Goal: Check status: Check status

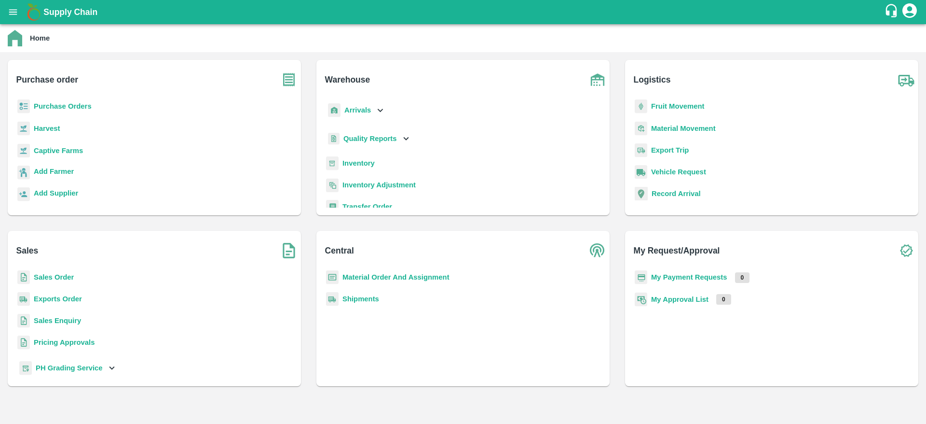
click at [50, 102] on b "Purchase Orders" at bounding box center [63, 106] width 58 height 8
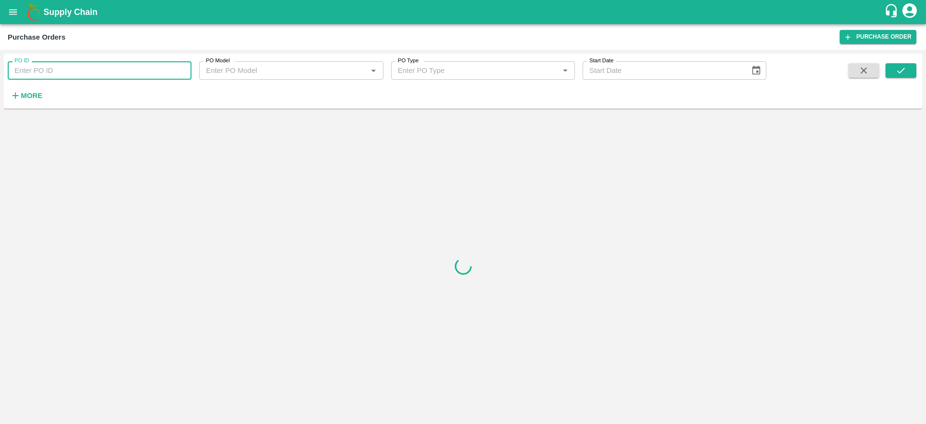
click at [85, 70] on input "PO ID" at bounding box center [100, 70] width 184 height 18
click at [898, 70] on icon "submit" at bounding box center [901, 70] width 11 height 11
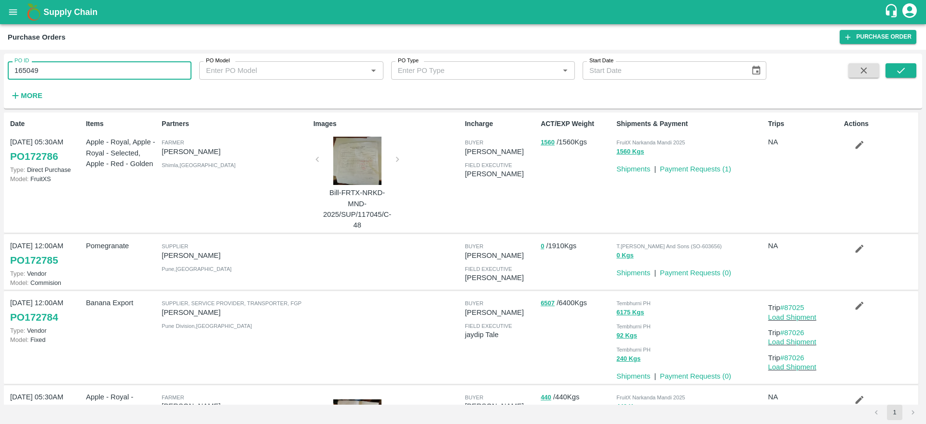
click at [66, 70] on input "165049" at bounding box center [100, 70] width 184 height 18
click at [906, 70] on icon "submit" at bounding box center [901, 70] width 11 height 11
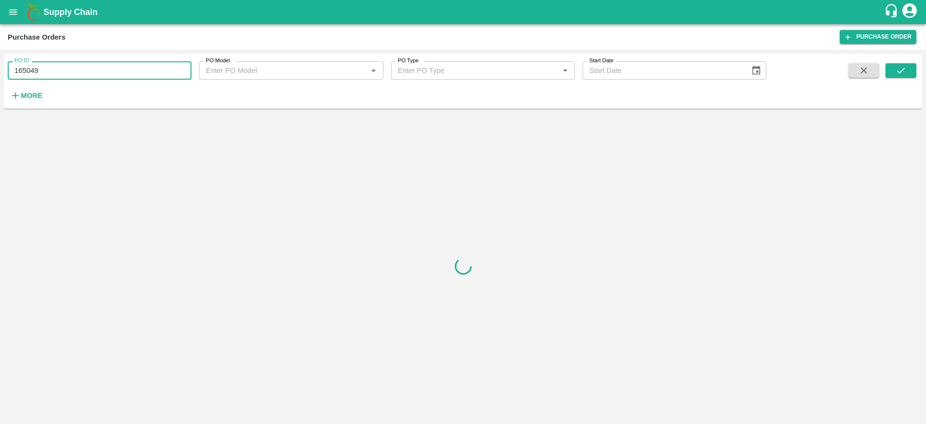
click at [78, 74] on input "165049" at bounding box center [100, 70] width 184 height 18
type input "165049"
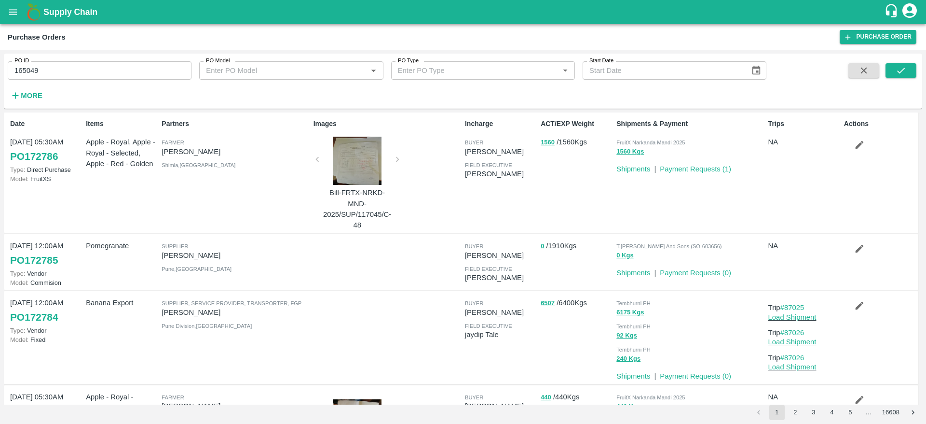
click at [907, 81] on span at bounding box center [901, 83] width 31 height 40
click at [899, 72] on icon "submit" at bounding box center [901, 71] width 8 height 6
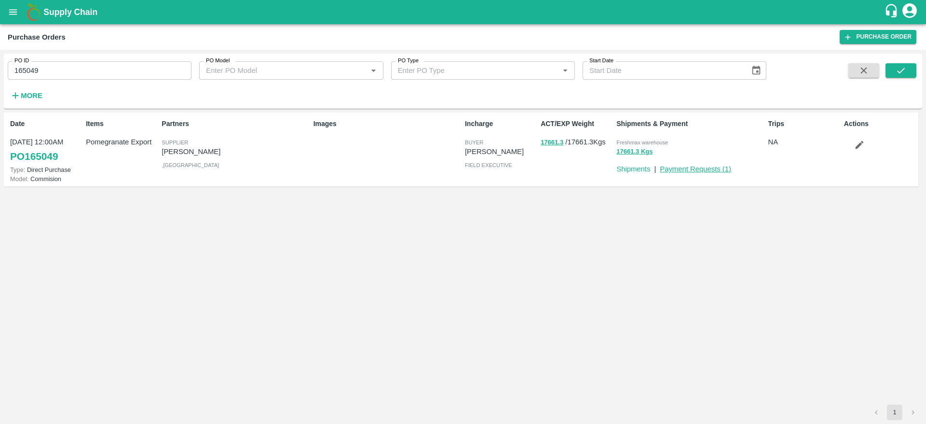
click at [699, 170] on link "Payment Requests ( 1 )" at bounding box center [695, 169] width 71 height 8
